Goal: Browse casually

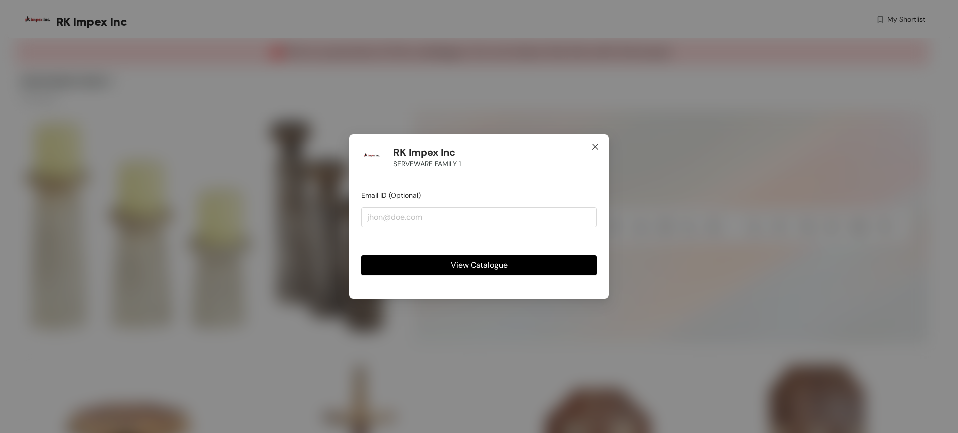
click at [595, 148] on icon "close" at bounding box center [595, 147] width 6 height 6
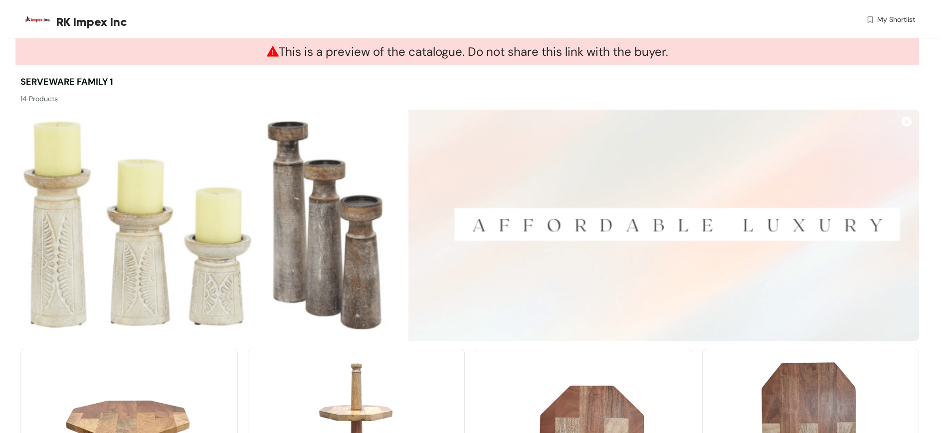
click at [909, 121] on img at bounding box center [907, 122] width 10 height 10
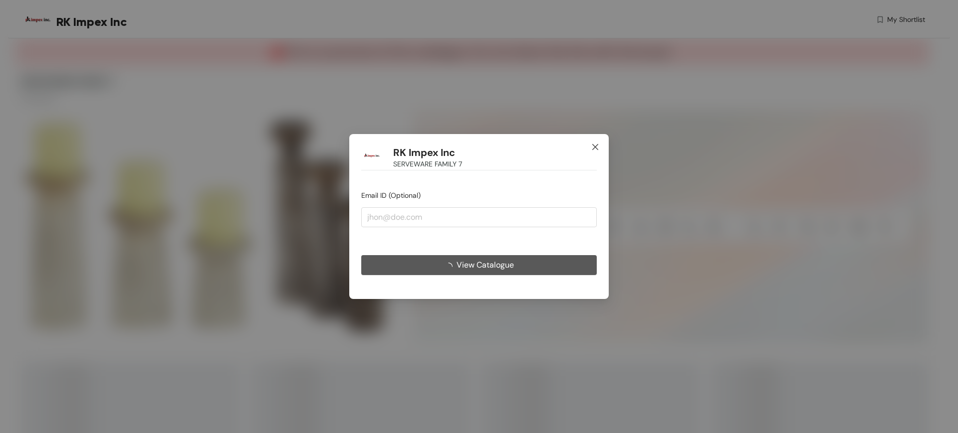
click at [594, 144] on icon "close" at bounding box center [595, 147] width 8 height 8
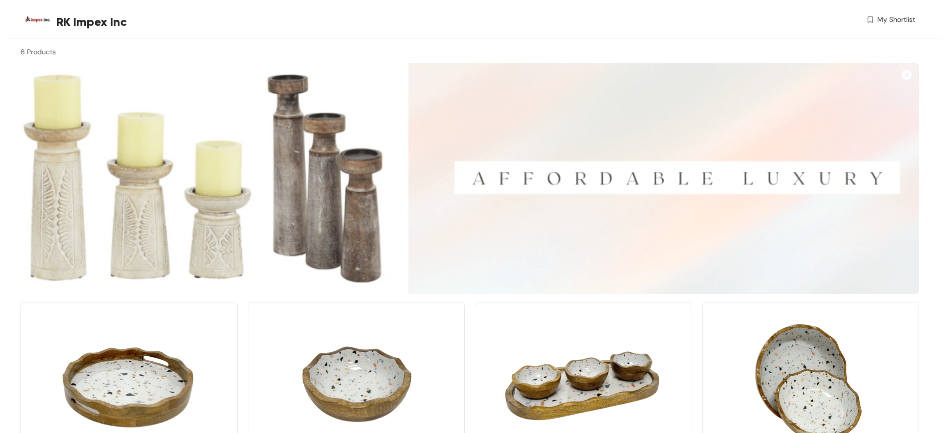
scroll to position [46, 0]
click at [908, 75] on img at bounding box center [907, 75] width 10 height 10
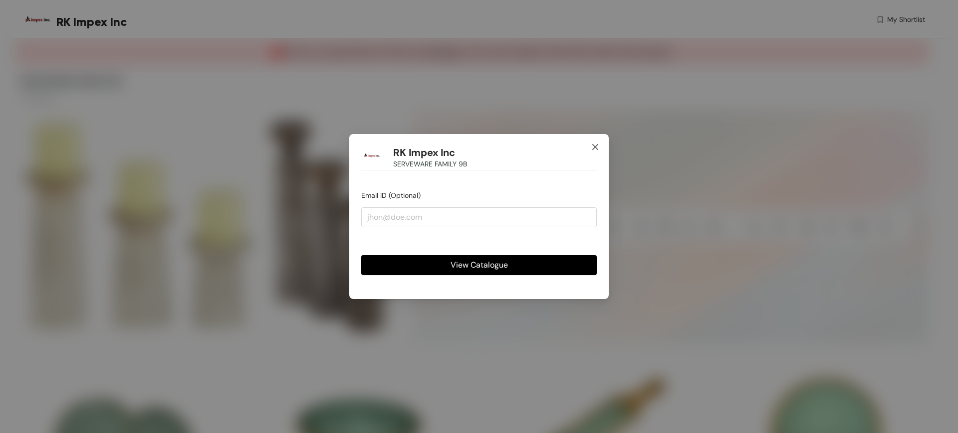
click at [595, 147] on icon "close" at bounding box center [595, 147] width 6 height 6
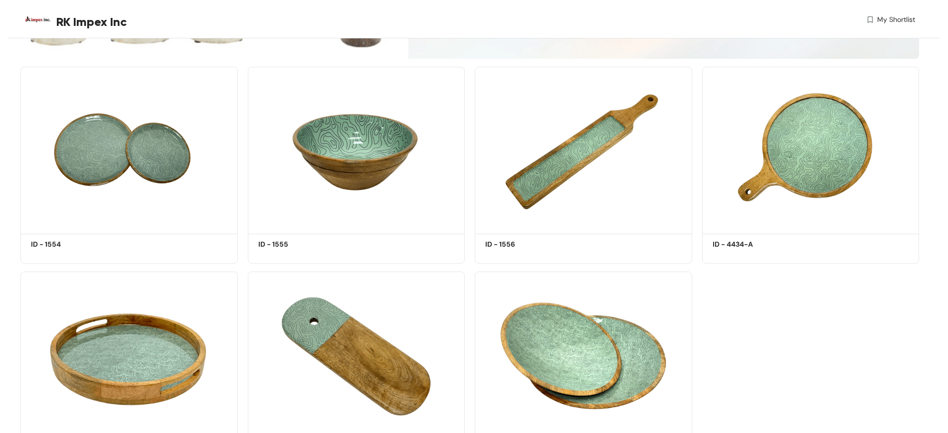
scroll to position [284, 0]
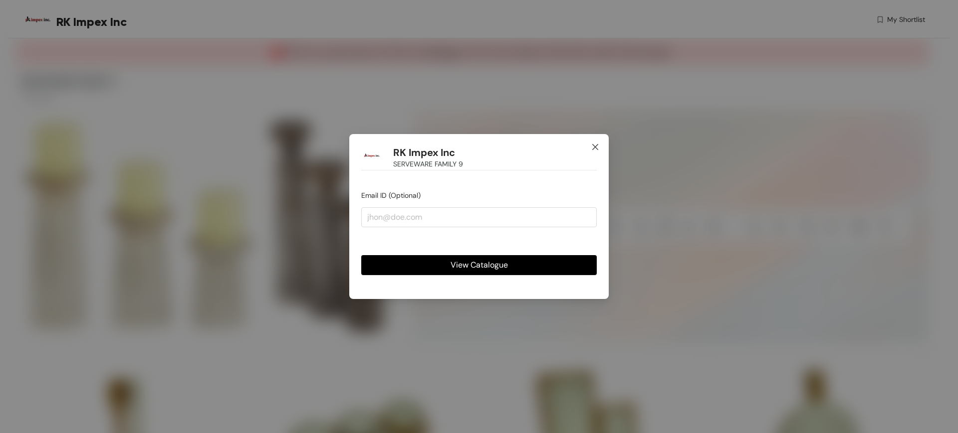
click at [595, 144] on icon "close" at bounding box center [595, 147] width 8 height 8
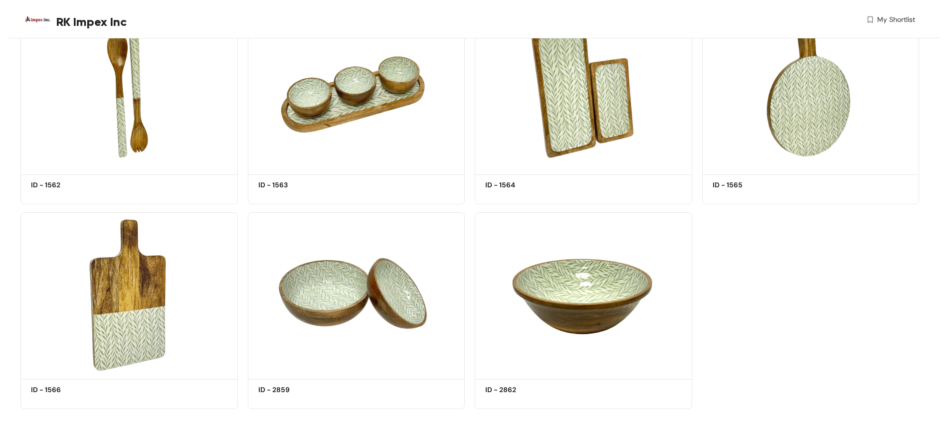
scroll to position [350, 0]
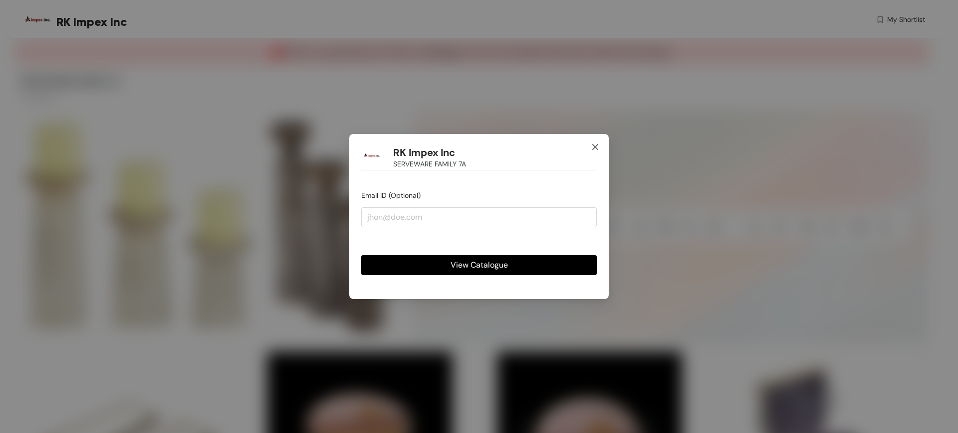
click at [596, 144] on icon "close" at bounding box center [595, 147] width 8 height 8
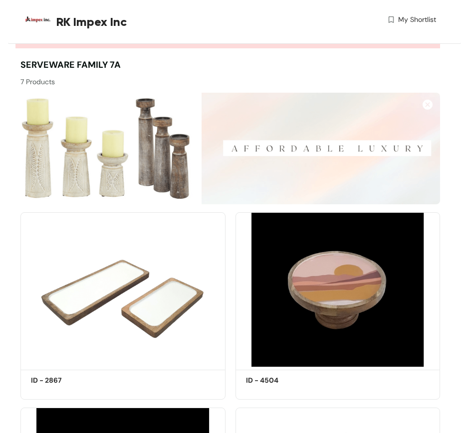
scroll to position [23, 0]
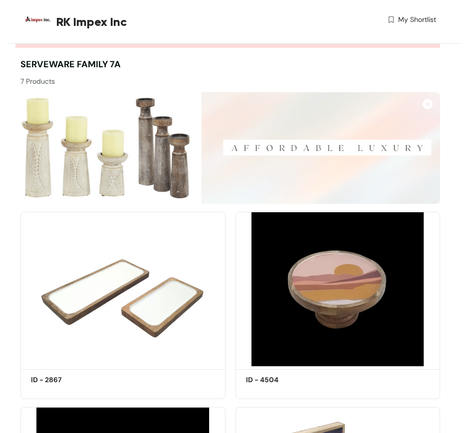
click at [430, 102] on img at bounding box center [427, 104] width 10 height 10
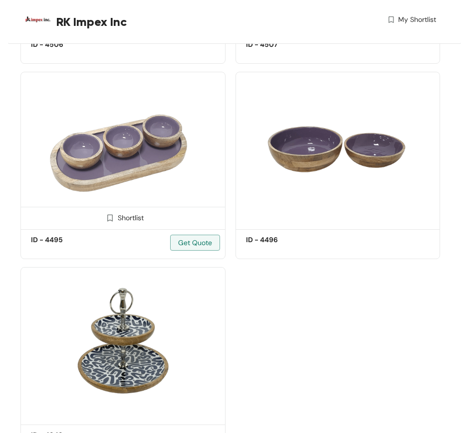
scroll to position [490, 0]
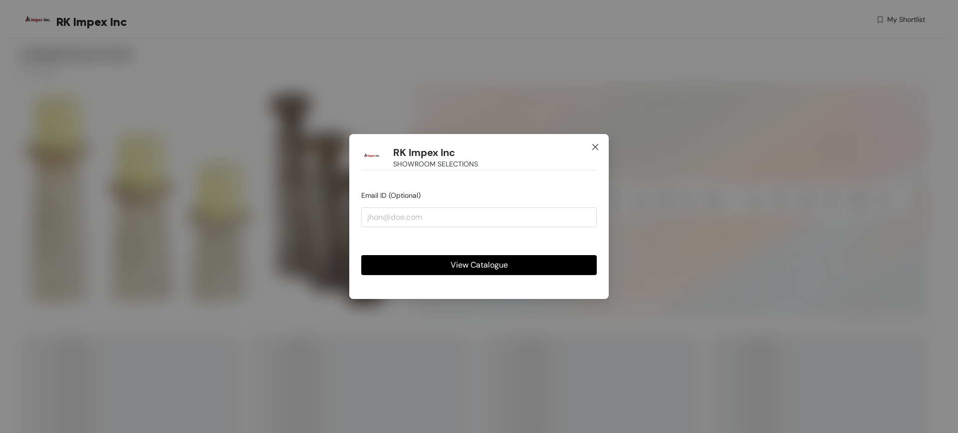
click at [597, 145] on icon "close" at bounding box center [595, 147] width 6 height 6
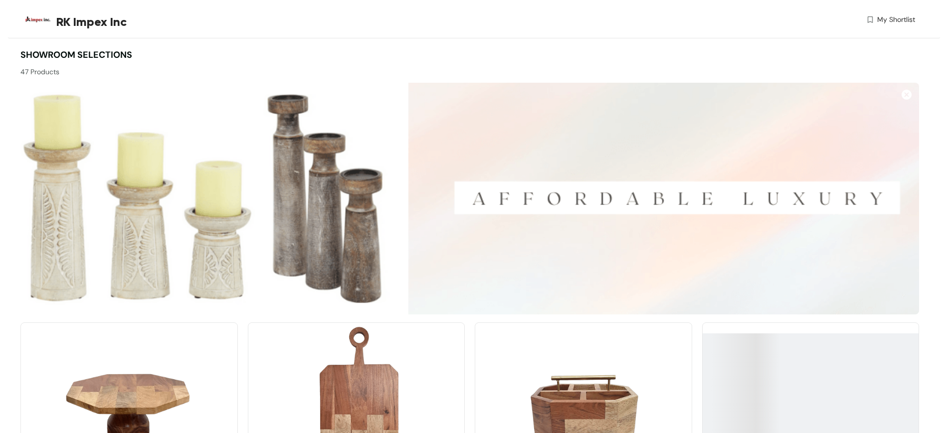
click at [904, 93] on img at bounding box center [907, 95] width 10 height 10
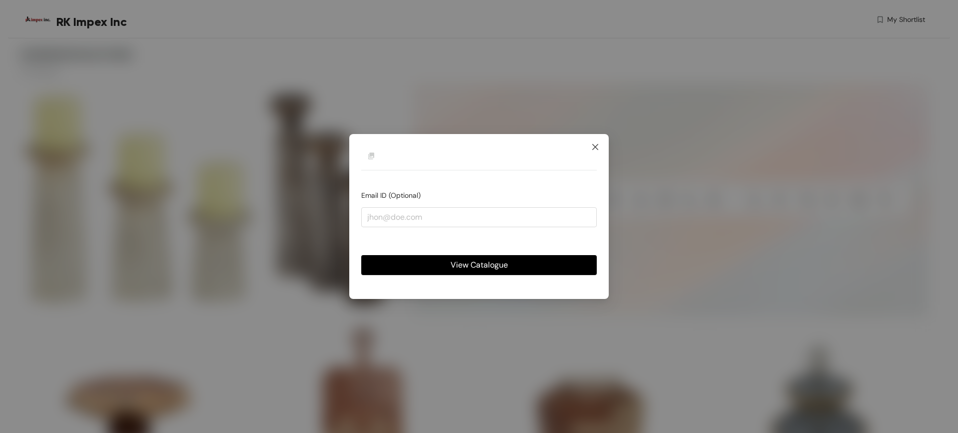
click at [594, 150] on icon "close" at bounding box center [595, 147] width 8 height 8
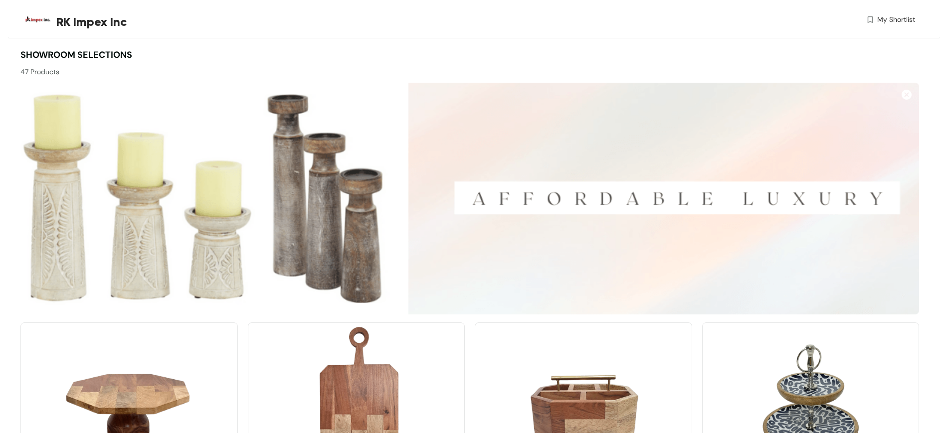
scroll to position [37, 0]
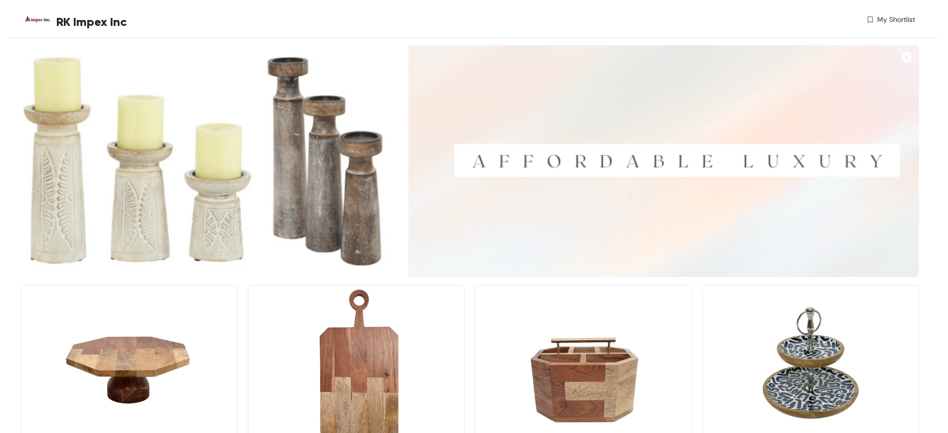
click at [905, 58] on img at bounding box center [907, 57] width 10 height 10
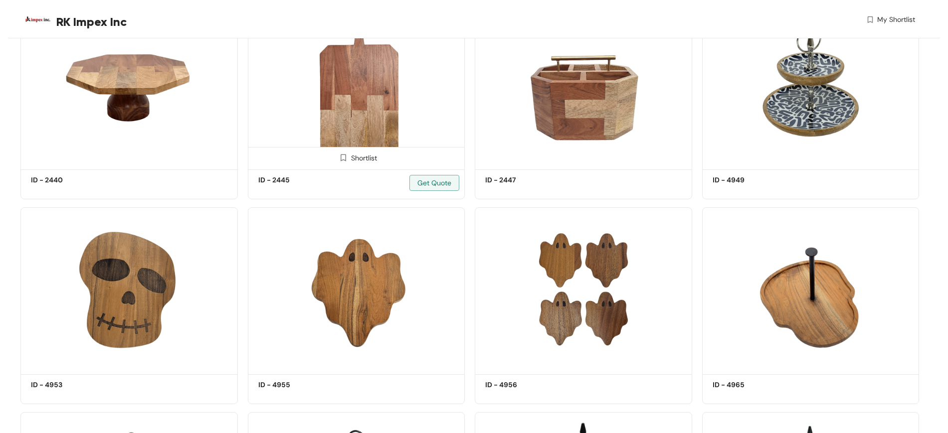
scroll to position [0, 0]
